Goal: Information Seeking & Learning: Find specific fact

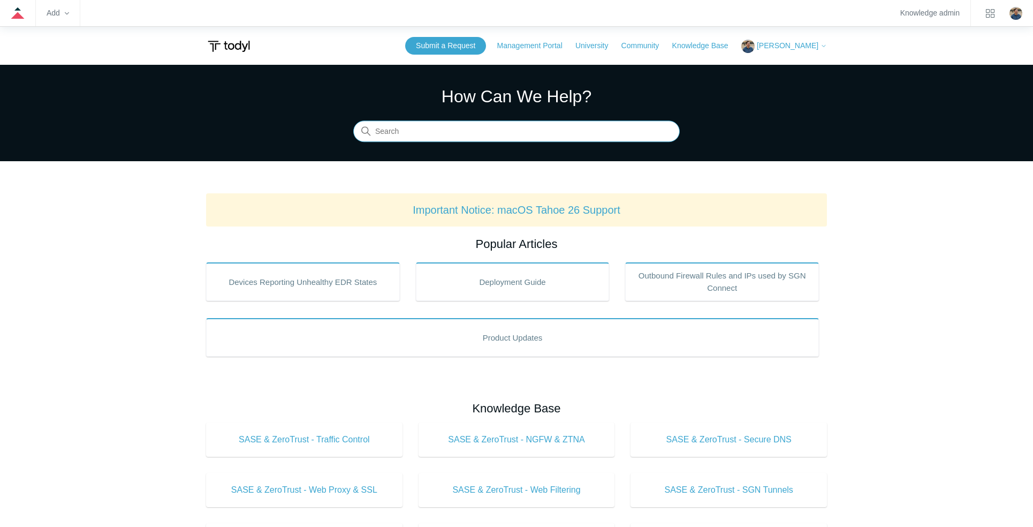
click at [398, 138] on input "Search" at bounding box center [516, 131] width 327 height 21
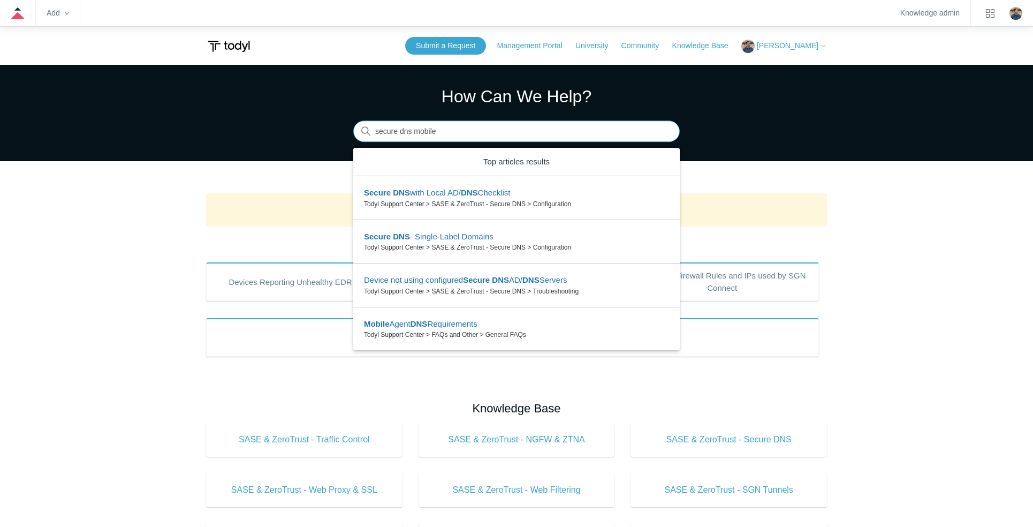
type input "secure dns mobile"
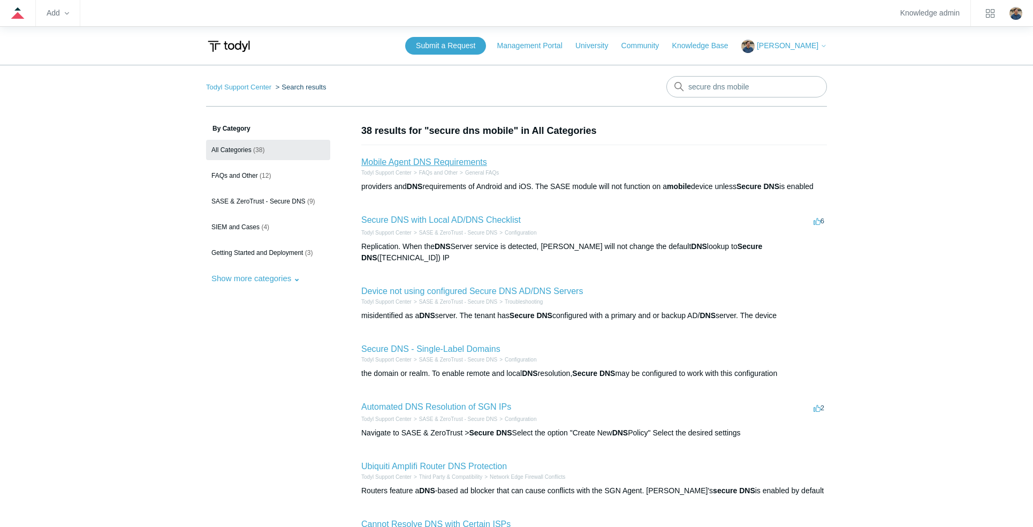
click at [433, 157] on link "Mobile Agent DNS Requirements" at bounding box center [424, 161] width 126 height 9
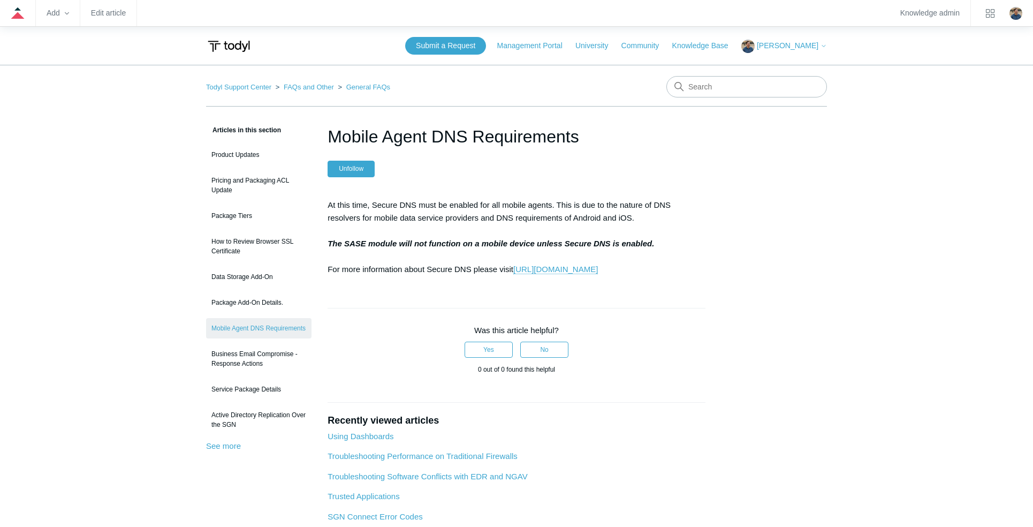
click at [99, 401] on main "Todyl Support Center FAQs and Other General FAQs Articles in this section Produ…" at bounding box center [516, 338] width 1033 height 546
